Goal: Information Seeking & Learning: Learn about a topic

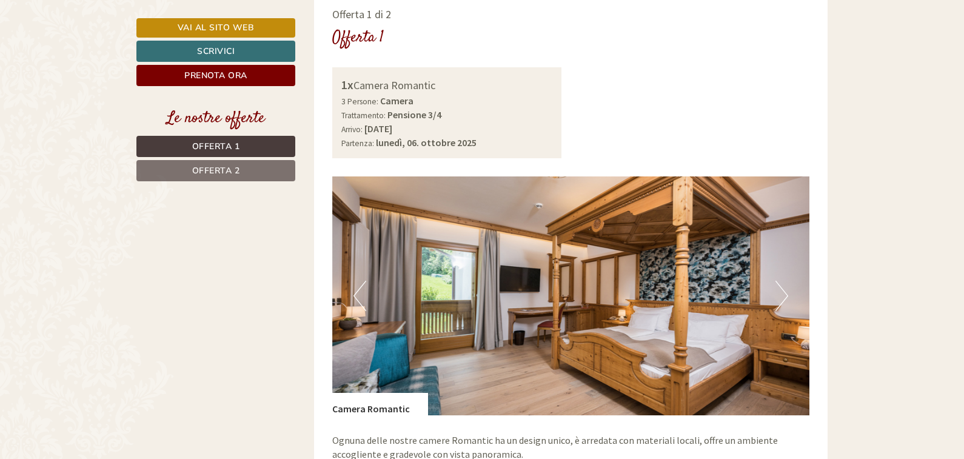
scroll to position [848, 0]
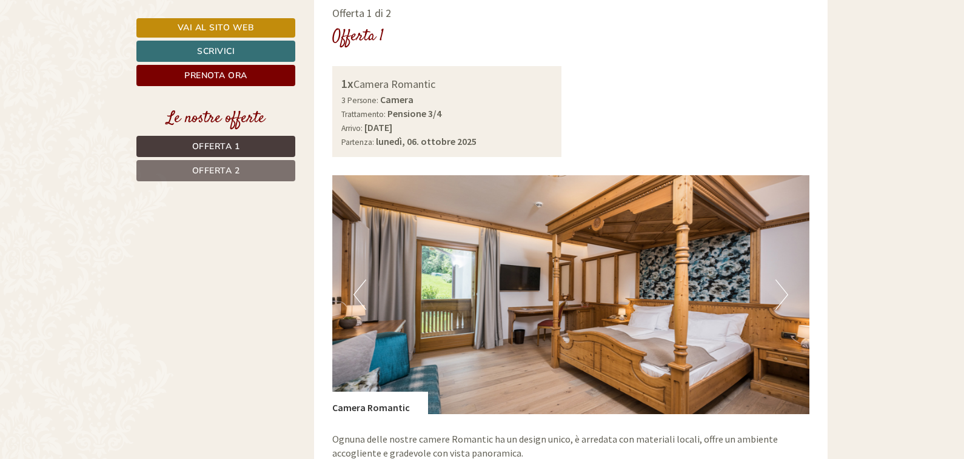
click at [214, 144] on span "Offerta 1" at bounding box center [216, 147] width 48 height 12
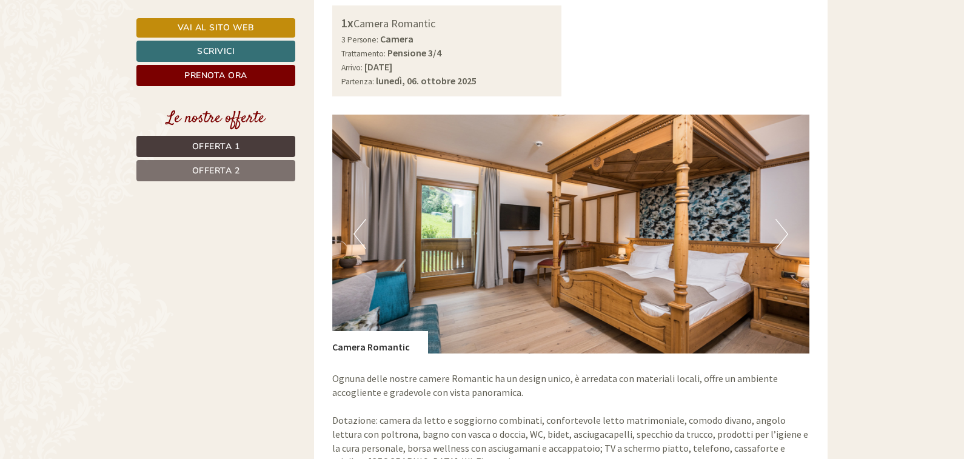
scroll to position [943, 0]
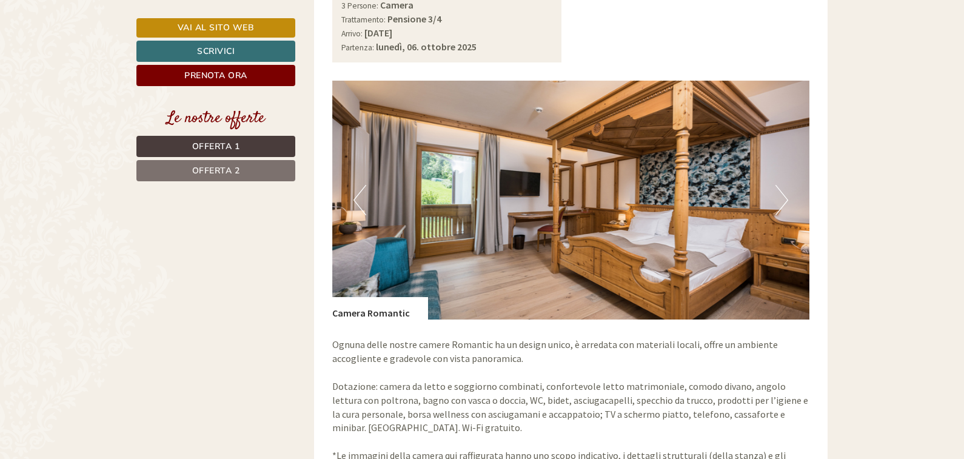
click at [786, 188] on button "Next" at bounding box center [781, 200] width 13 height 30
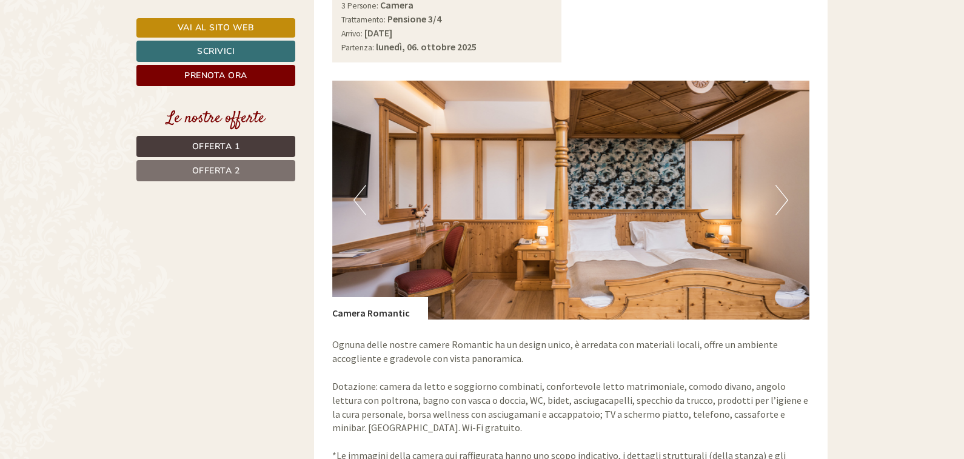
click at [784, 185] on button "Next" at bounding box center [781, 200] width 13 height 30
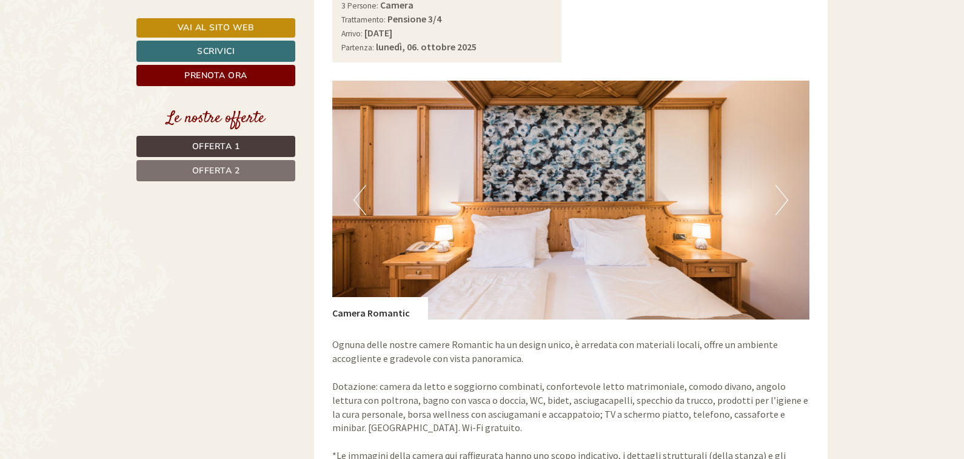
click at [784, 185] on button "Next" at bounding box center [781, 200] width 13 height 30
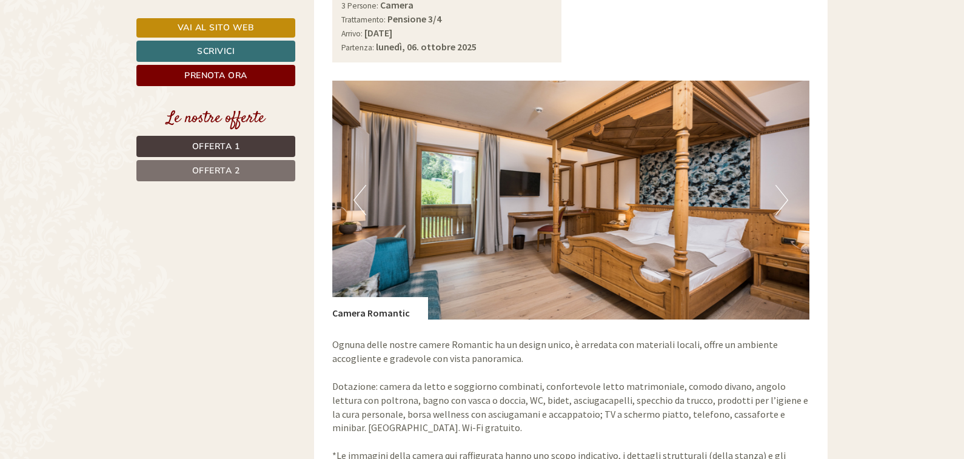
click at [784, 185] on button "Next" at bounding box center [781, 200] width 13 height 30
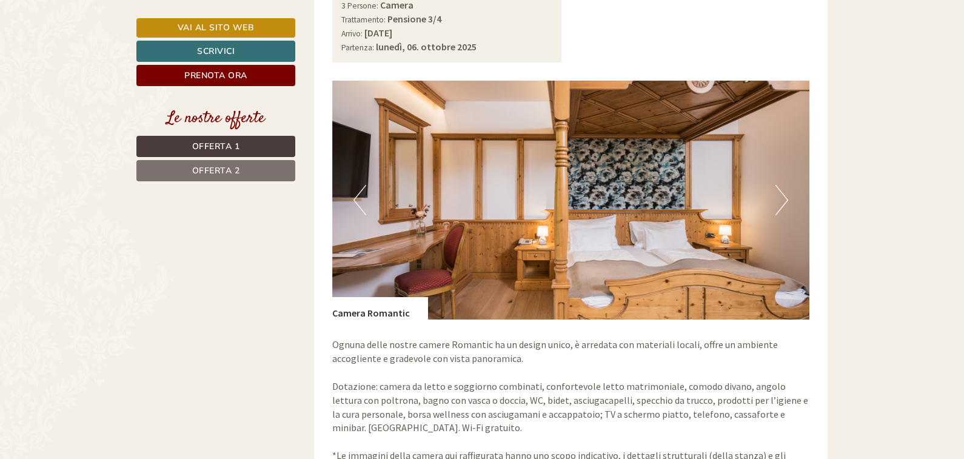
click at [784, 185] on button "Next" at bounding box center [781, 200] width 13 height 30
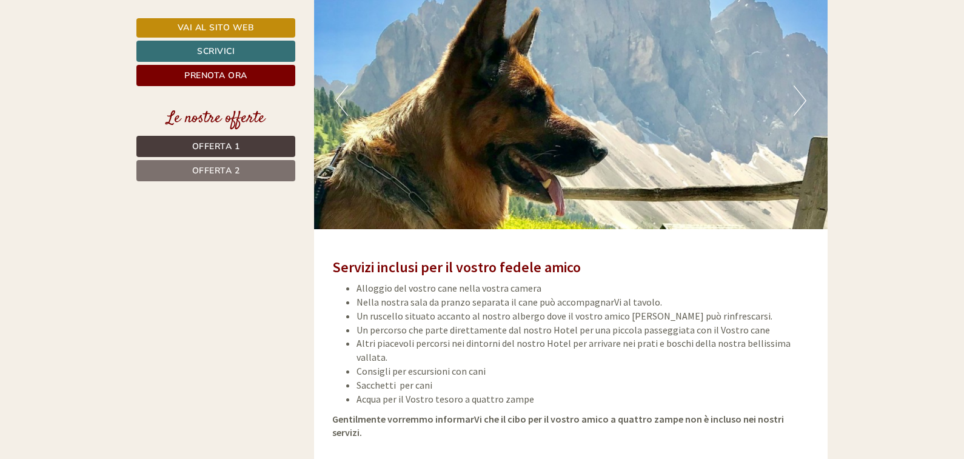
scroll to position [1852, 0]
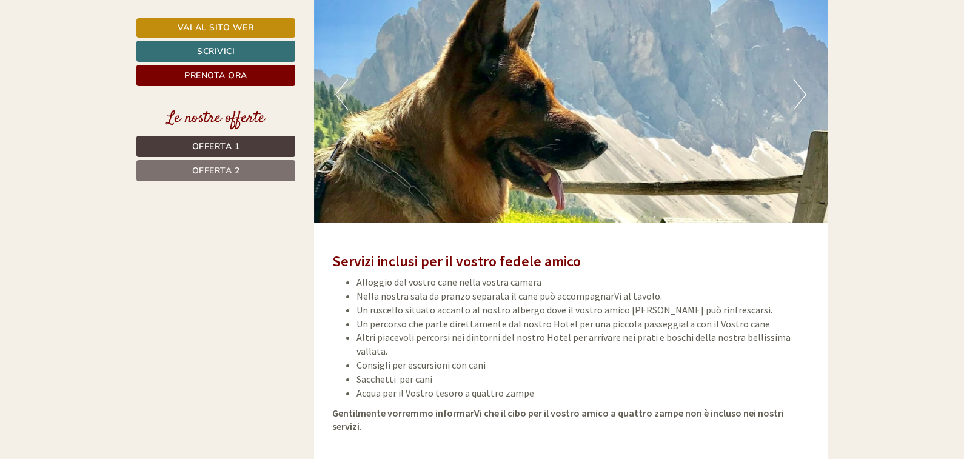
click at [215, 175] on span "Offerta 2" at bounding box center [216, 171] width 48 height 12
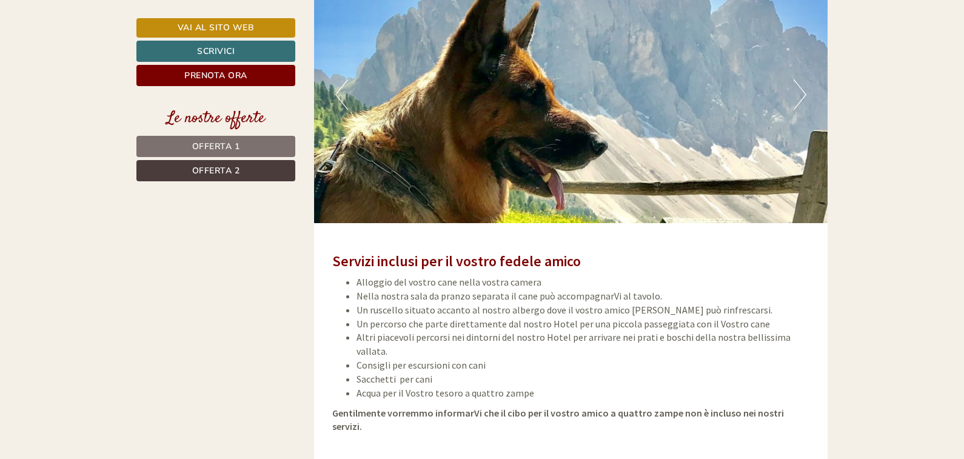
scroll to position [822, 0]
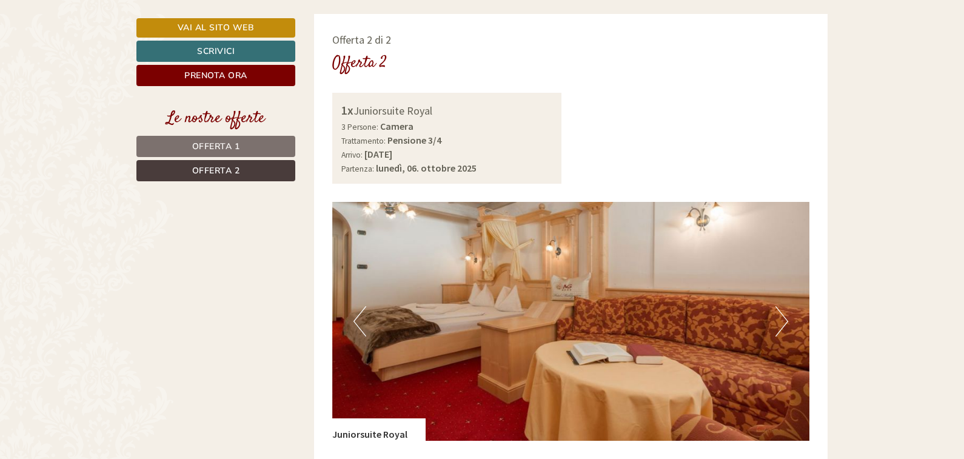
click at [781, 308] on button "Next" at bounding box center [781, 321] width 13 height 30
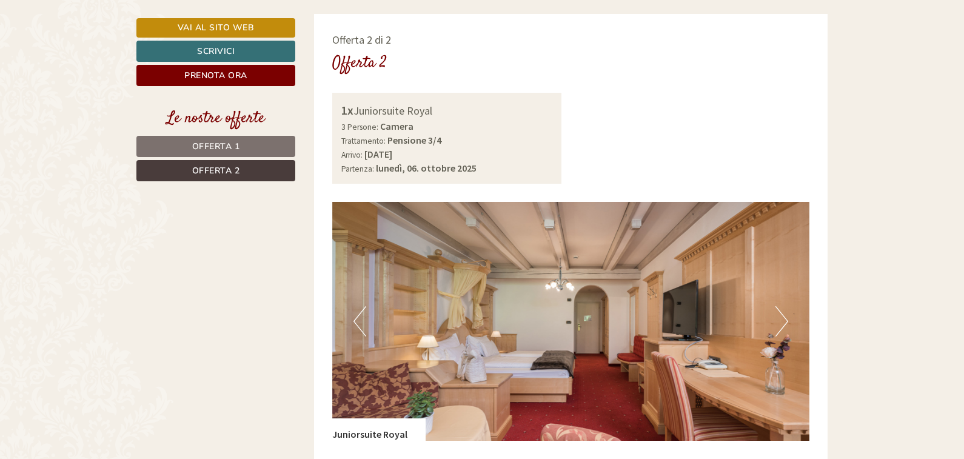
click at [781, 308] on button "Next" at bounding box center [781, 321] width 13 height 30
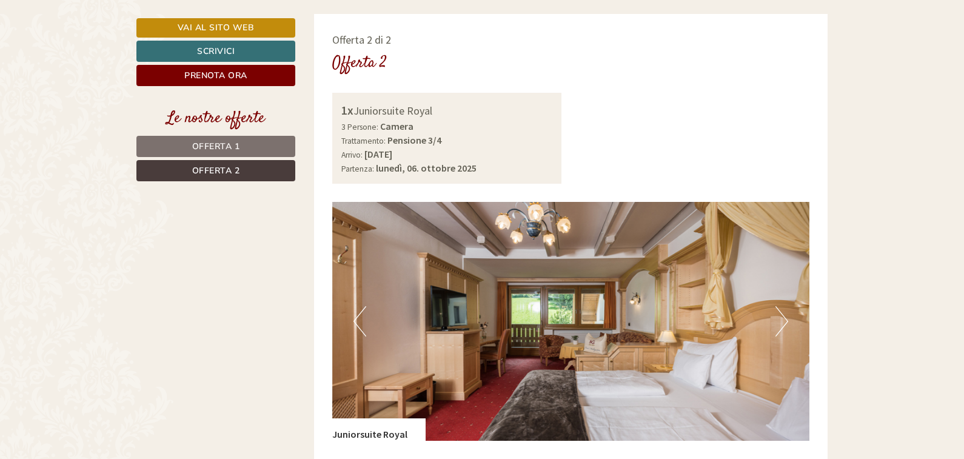
click at [781, 308] on button "Next" at bounding box center [781, 321] width 13 height 30
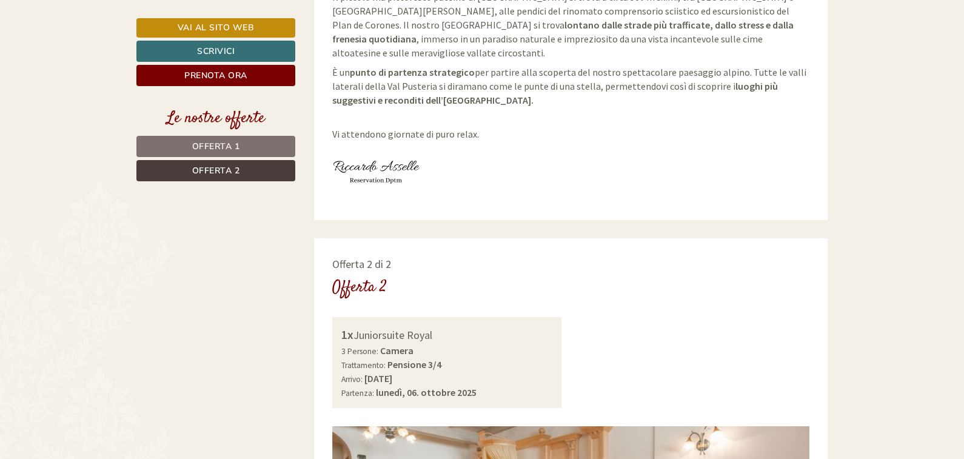
scroll to position [579, 0]
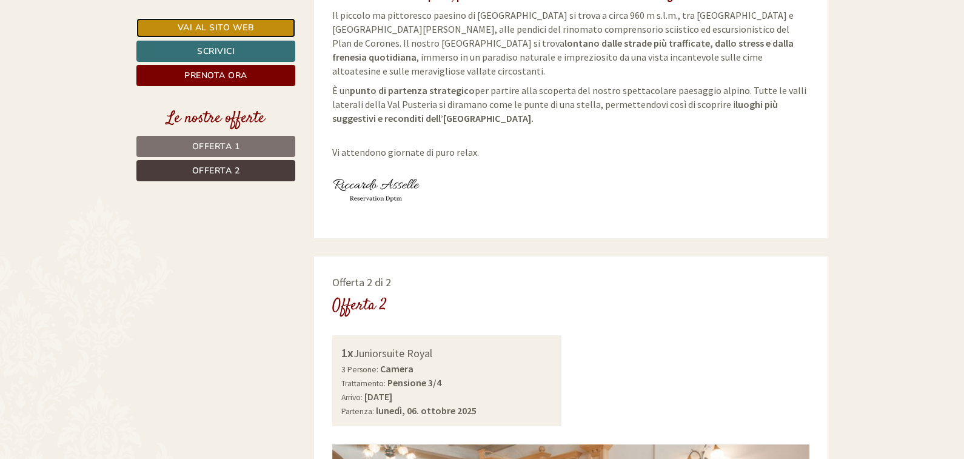
click at [204, 29] on link "Vai al sito web" at bounding box center [215, 27] width 159 height 19
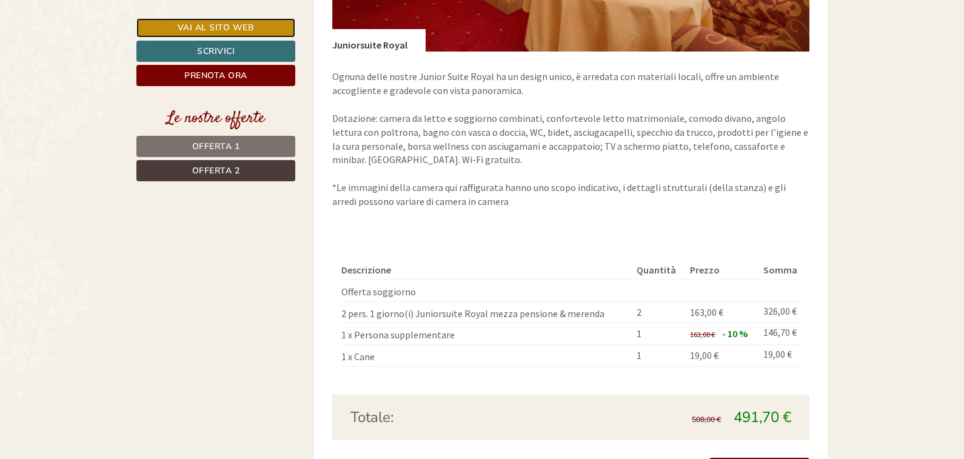
scroll to position [1281, 0]
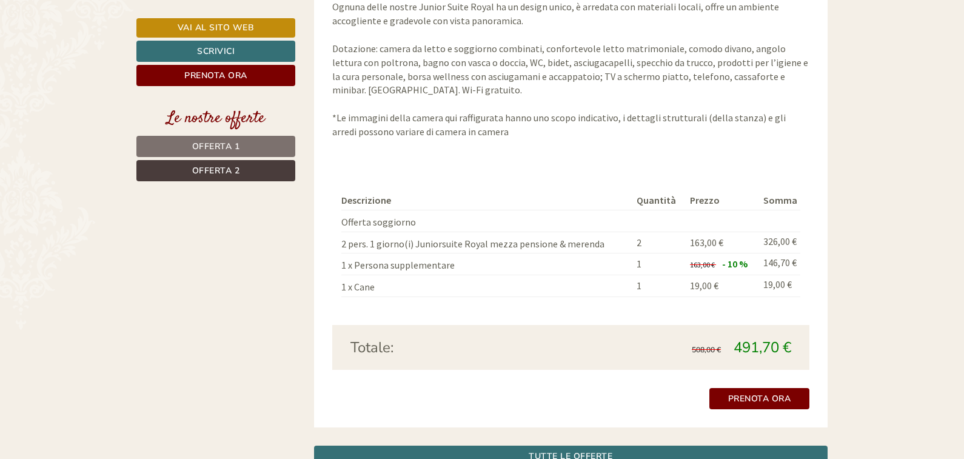
click at [221, 146] on span "Offerta 1" at bounding box center [216, 147] width 48 height 12
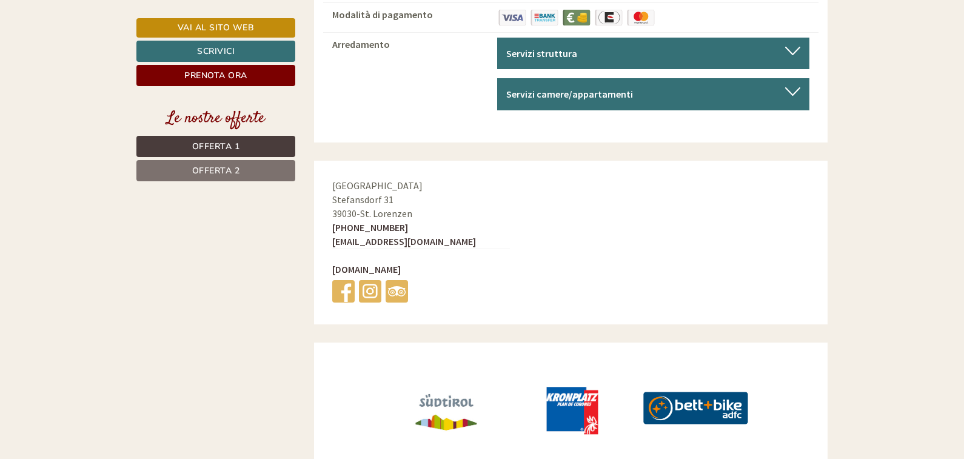
scroll to position [4735, 0]
click at [224, 170] on span "Offerta 2" at bounding box center [216, 171] width 48 height 12
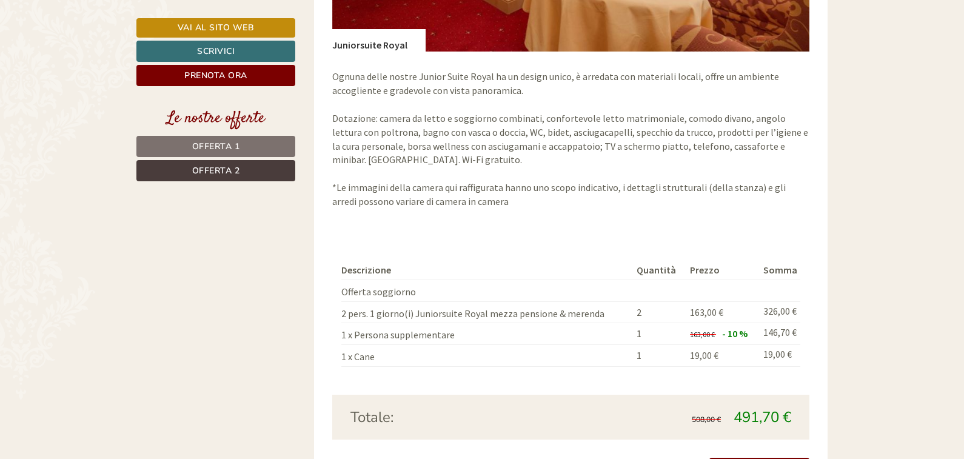
scroll to position [1246, 0]
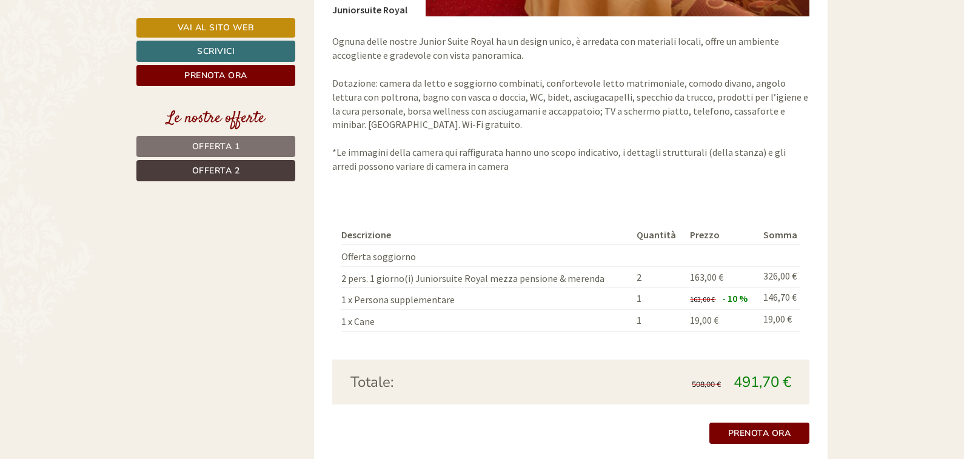
click at [213, 139] on link "Offerta 1" at bounding box center [215, 146] width 159 height 21
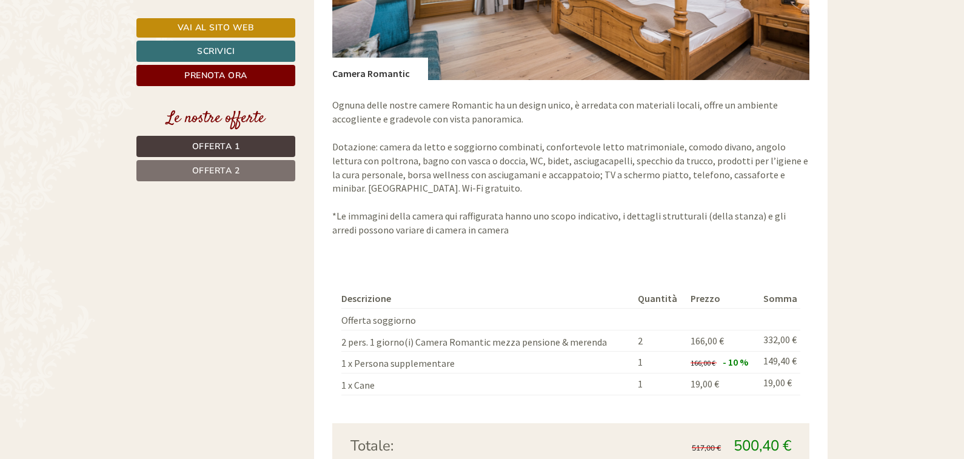
scroll to position [1185, 0]
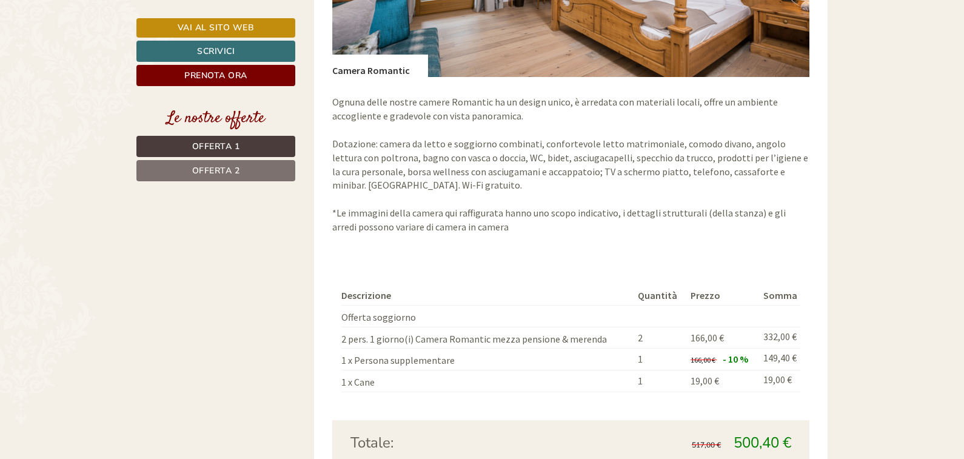
click at [232, 165] on span "Offerta 2" at bounding box center [216, 171] width 48 height 12
